Goal: Check status: Check status

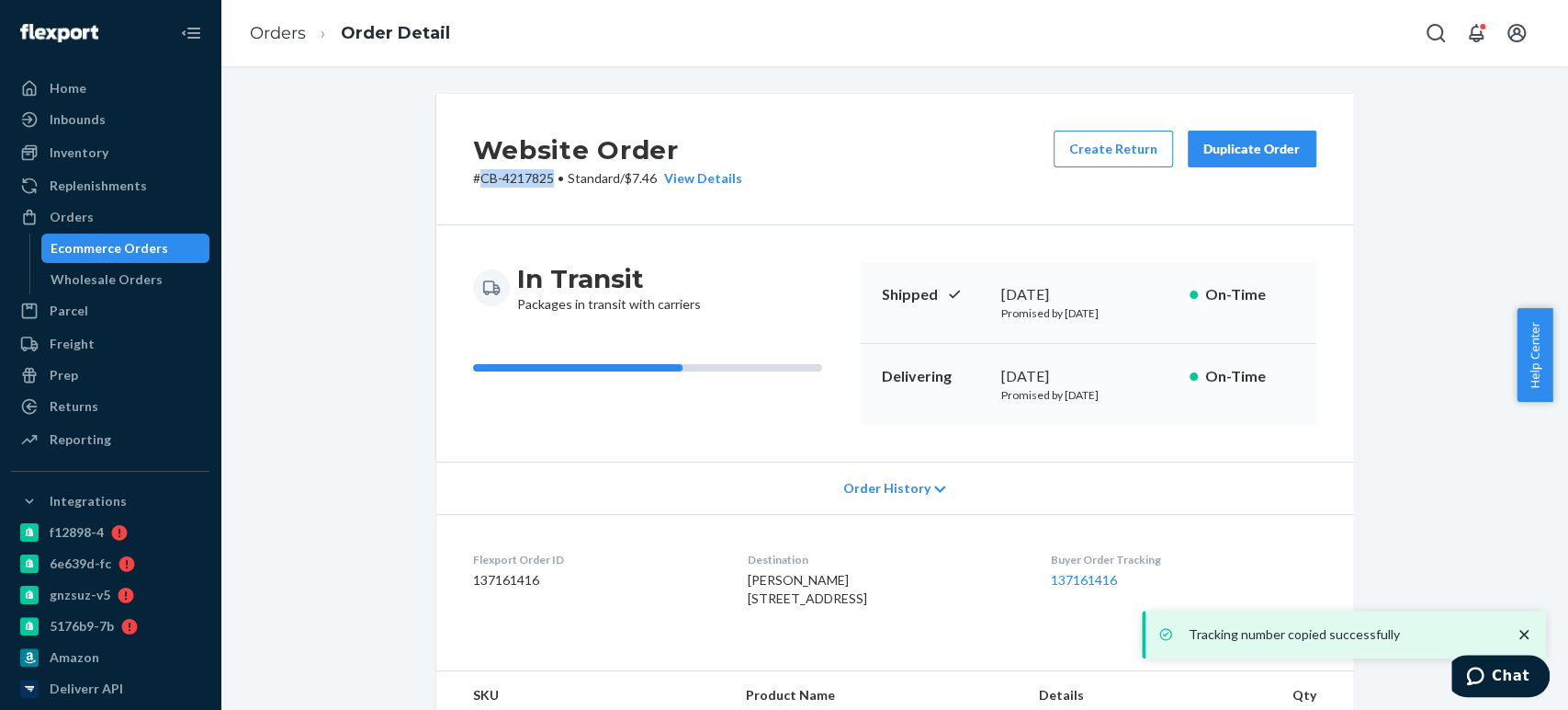
scroll to position [507, 0]
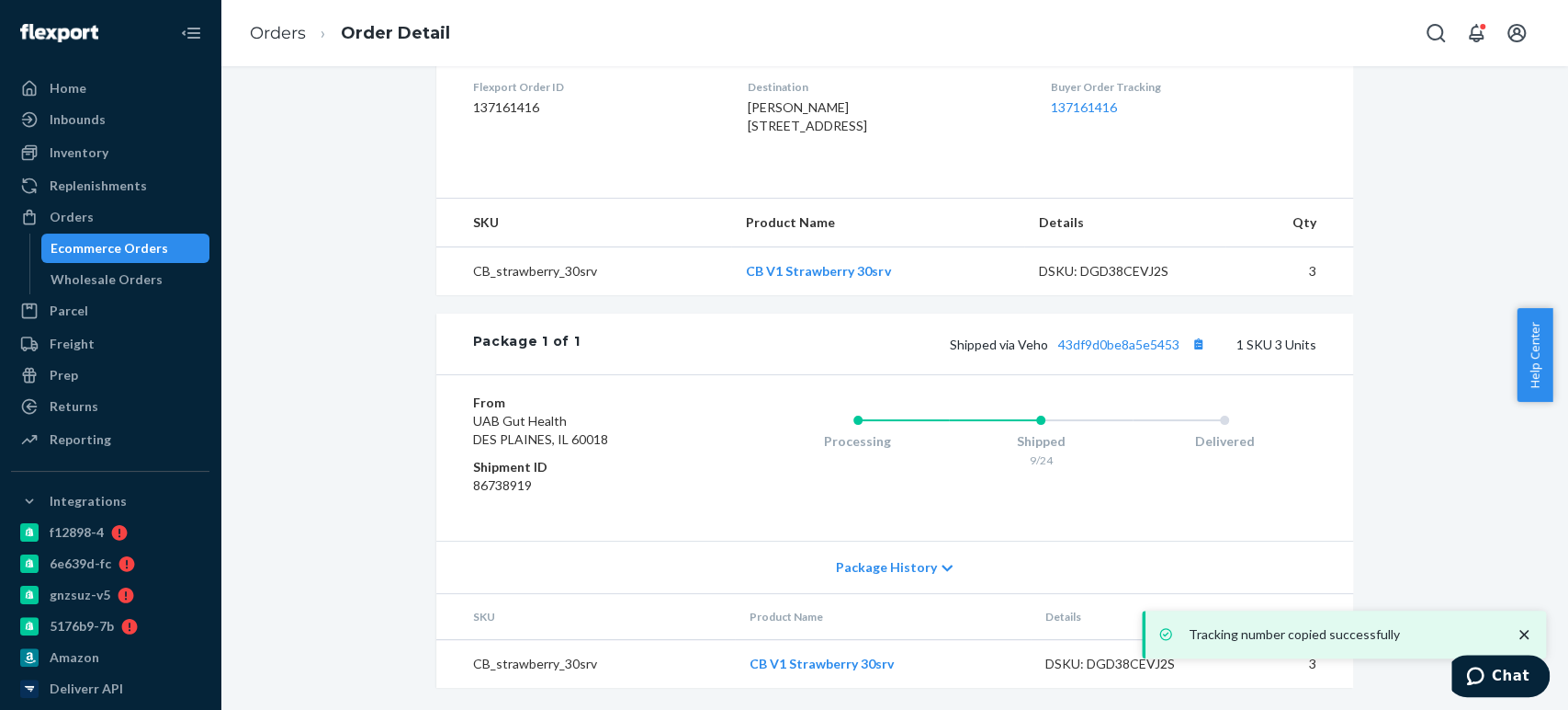
click at [50, 250] on div "Ecommerce Orders" at bounding box center [109, 248] width 117 height 19
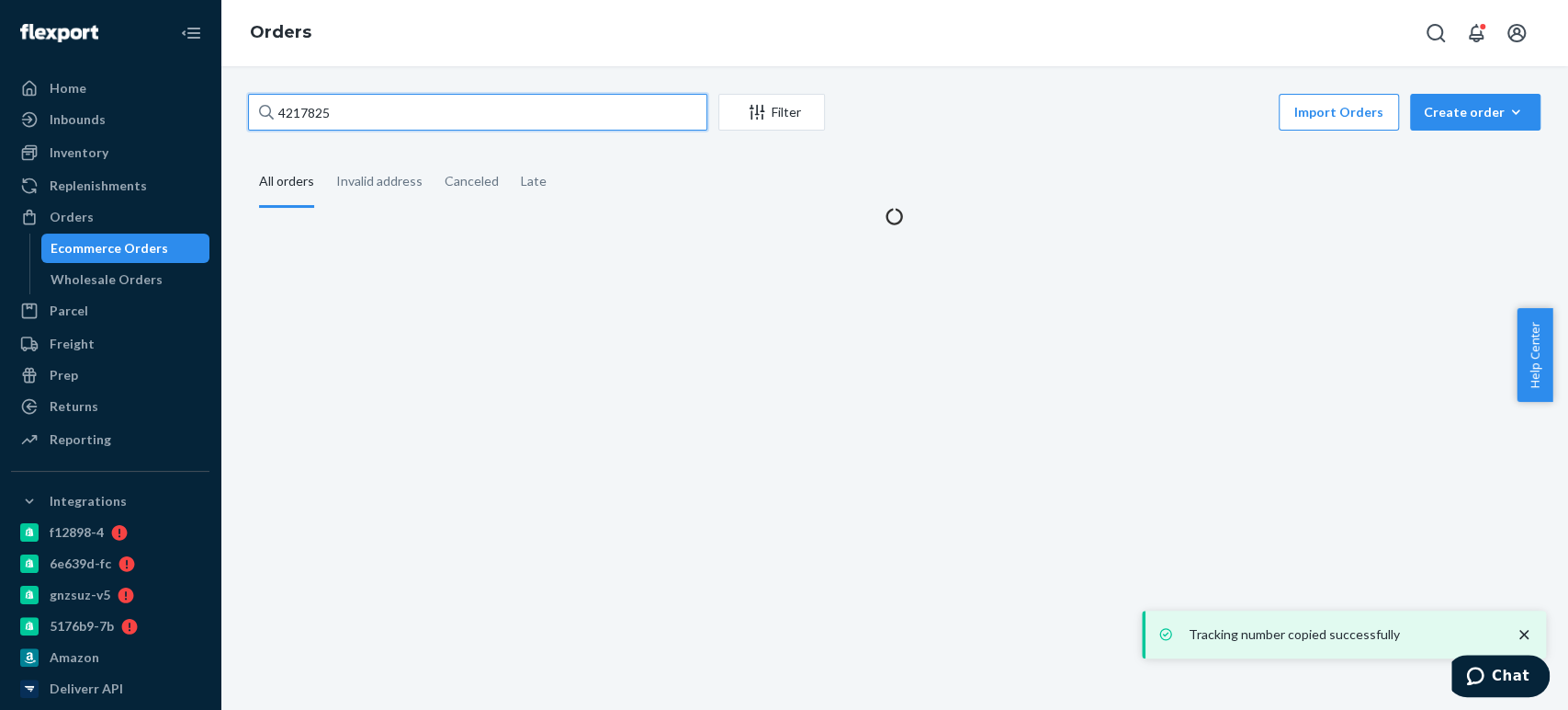
click at [343, 107] on input "4217825" at bounding box center [478, 113] width 459 height 37
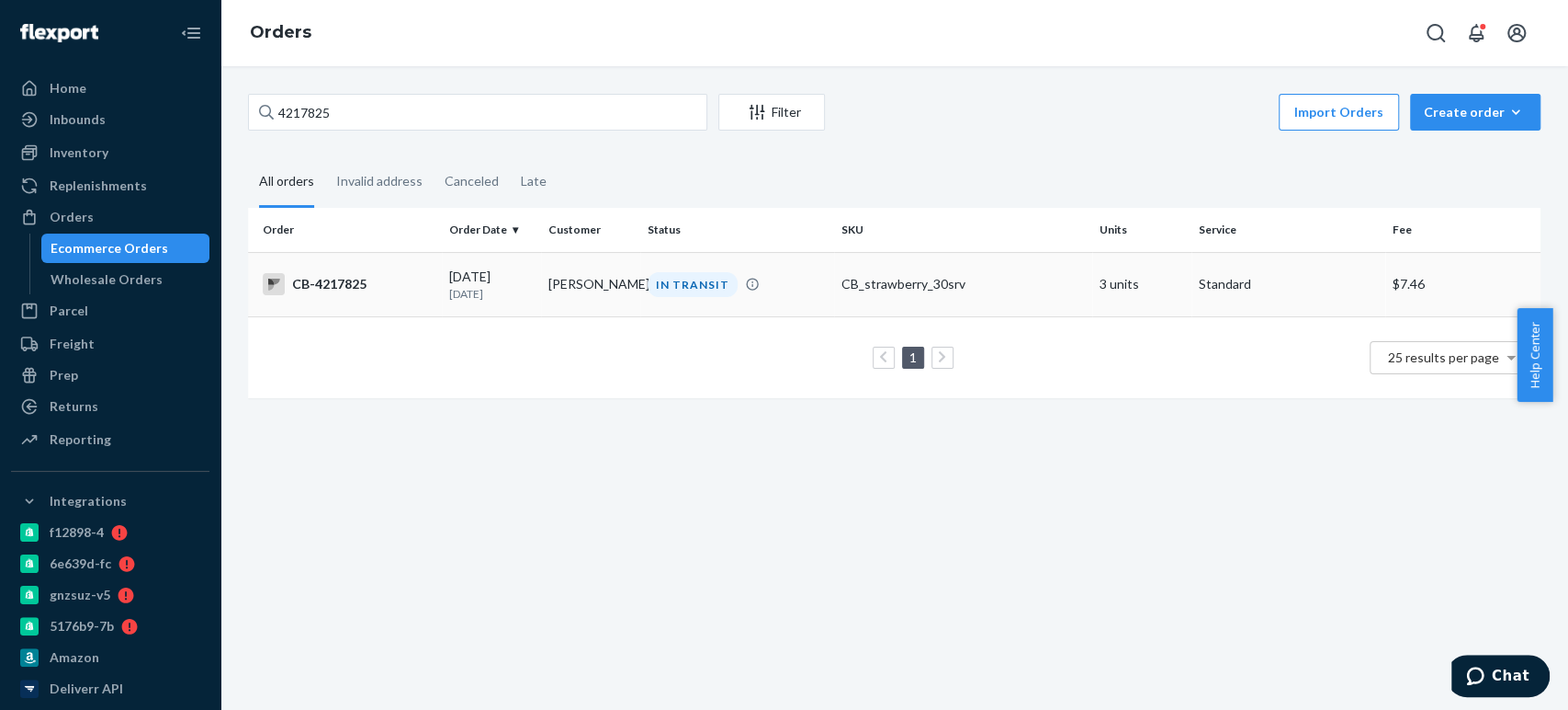
click at [475, 301] on td "[DATE] [DATE]" at bounding box center [491, 284] width 100 height 64
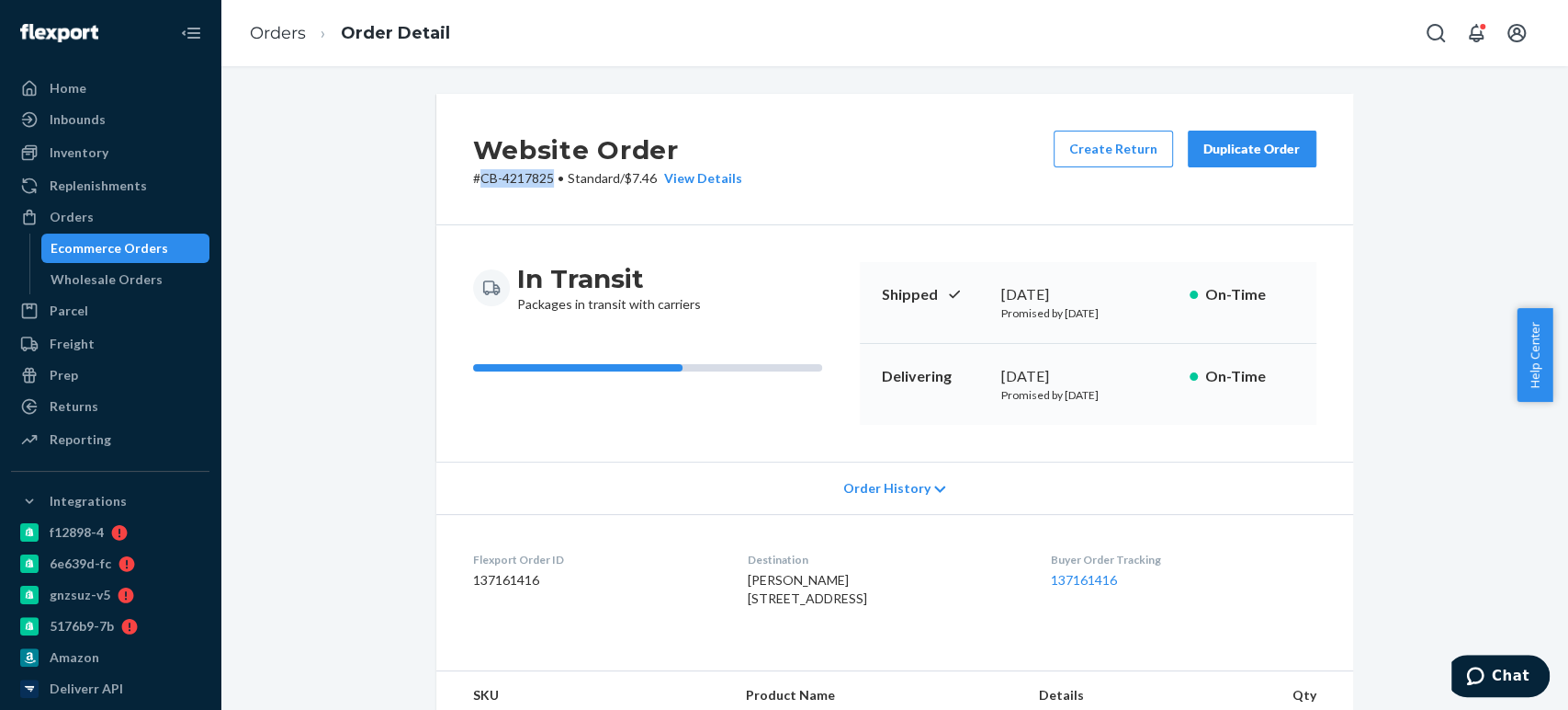
drag, startPoint x: 472, startPoint y: 172, endPoint x: 547, endPoint y: 170, distance: 75.0
click at [547, 170] on p "# CB-4217825 • Standard / $7.46 View Details" at bounding box center [607, 179] width 269 height 19
copy p "CB-4217825"
